Goal: Check status: Check status

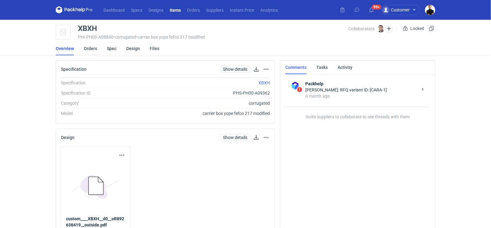
click at [91, 49] on link "Orders" at bounding box center [90, 49] width 13 height 14
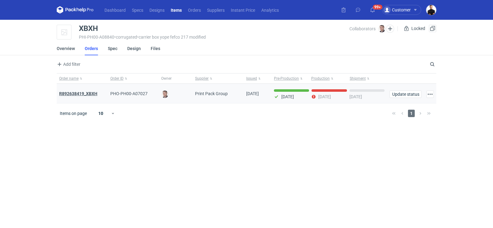
click at [81, 92] on strong "R892638419_XBXH" at bounding box center [78, 93] width 38 height 5
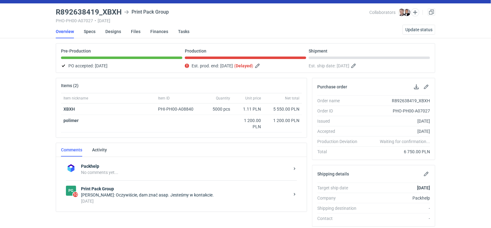
scroll to position [25, 0]
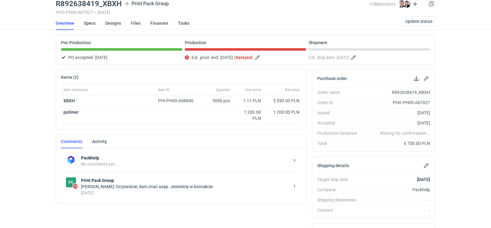
click at [151, 192] on div "[DATE]" at bounding box center [185, 192] width 209 height 6
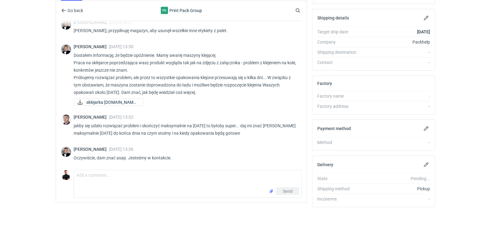
scroll to position [172, 0]
click at [149, 154] on p "Oczywiście, dam znać asap. Jesteśmy w kontakcie." at bounding box center [186, 157] width 224 height 7
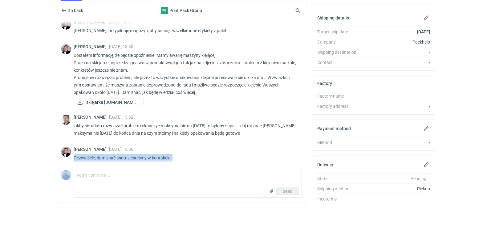
click at [149, 154] on p "Oczywiście, dam znać asap. Jesteśmy w kontakcie." at bounding box center [186, 157] width 224 height 7
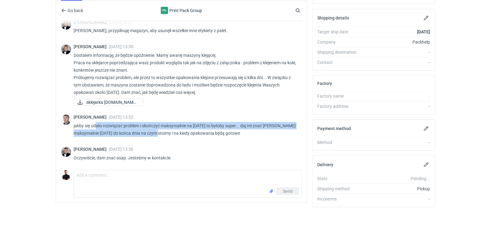
drag, startPoint x: 95, startPoint y: 125, endPoint x: 172, endPoint y: 129, distance: 76.9
click at [172, 129] on p "jakby się udało rozwiązać problem i skończyć maksymalnie na [DATE] to byłoby su…" at bounding box center [186, 129] width 224 height 15
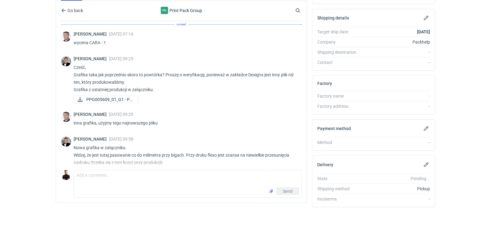
scroll to position [0, 0]
